Goal: Task Accomplishment & Management: Manage account settings

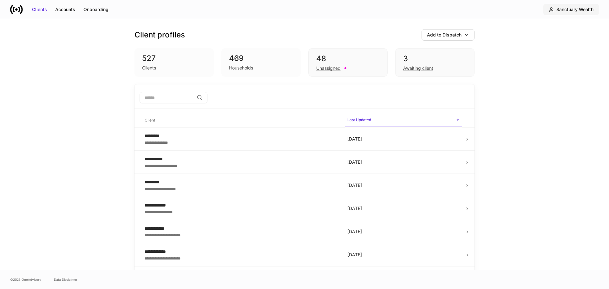
click at [578, 9] on div "Sanctuary Wealth" at bounding box center [575, 9] width 37 height 6
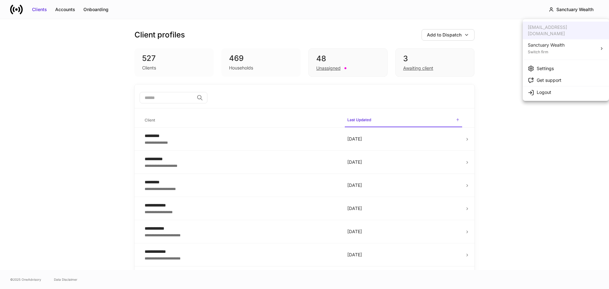
click at [519, 191] on div at bounding box center [304, 144] width 609 height 289
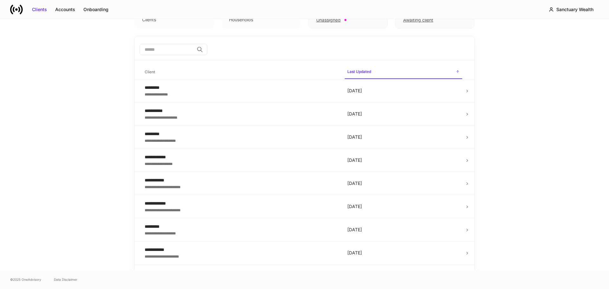
scroll to position [95, 0]
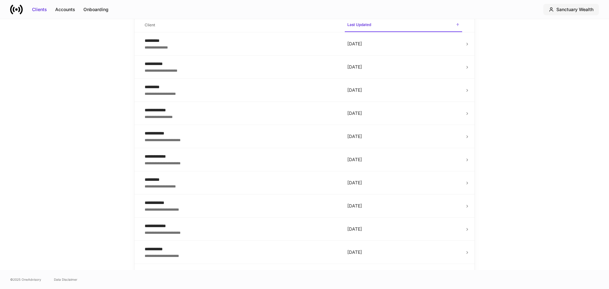
click at [555, 12] on div "Sanctuary Wealth" at bounding box center [571, 9] width 45 height 6
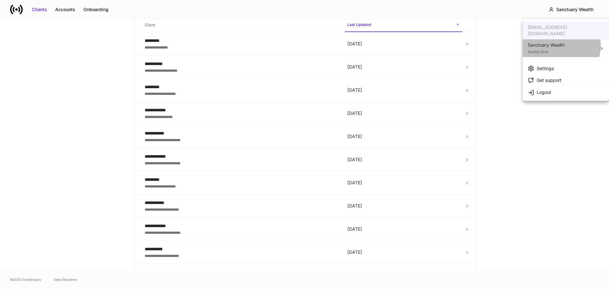
click at [552, 42] on div "Sanctuary Wealth" at bounding box center [546, 45] width 37 height 6
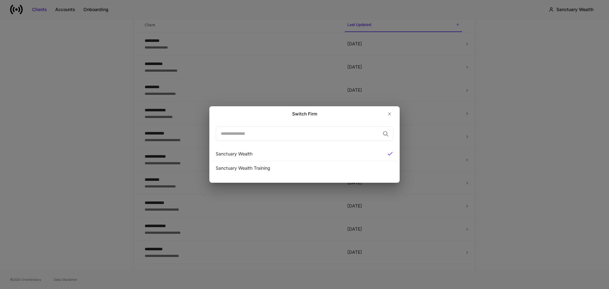
click at [521, 118] on div "Switch Firm ​ Sanctuary Wealth Sanctuary Wealth Training" at bounding box center [304, 144] width 609 height 289
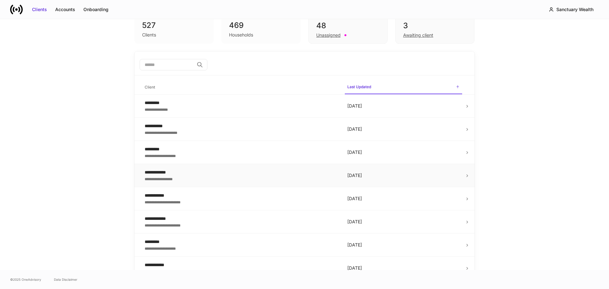
scroll to position [0, 0]
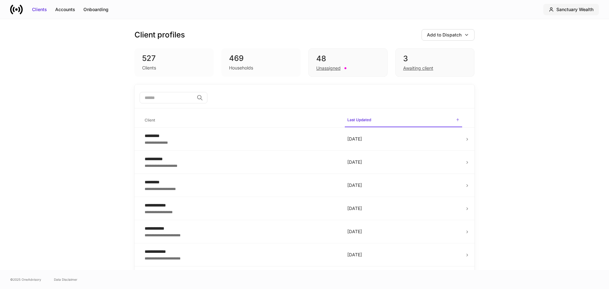
click at [577, 6] on div "Sanctuary Wealth" at bounding box center [575, 9] width 37 height 6
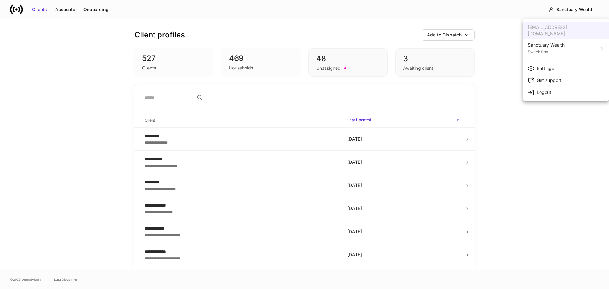
click at [517, 136] on div at bounding box center [304, 144] width 609 height 289
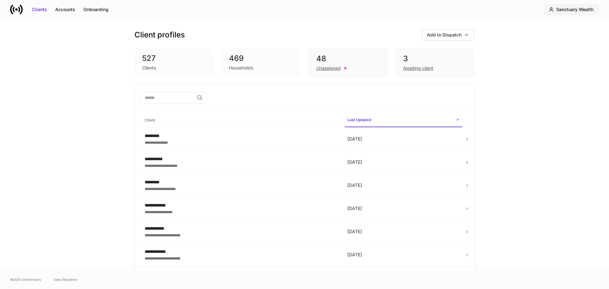
click at [579, 7] on div "Sanctuary Wealth" at bounding box center [575, 9] width 37 height 6
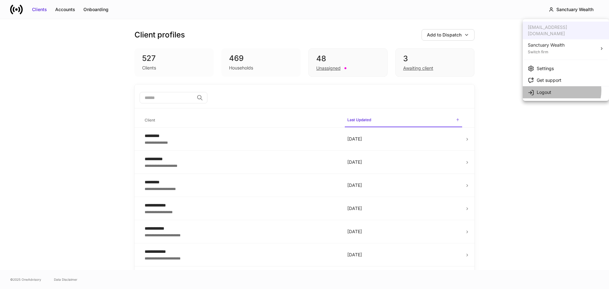
click at [562, 86] on li "Logout" at bounding box center [566, 92] width 86 height 12
